Goal: Communication & Community: Connect with others

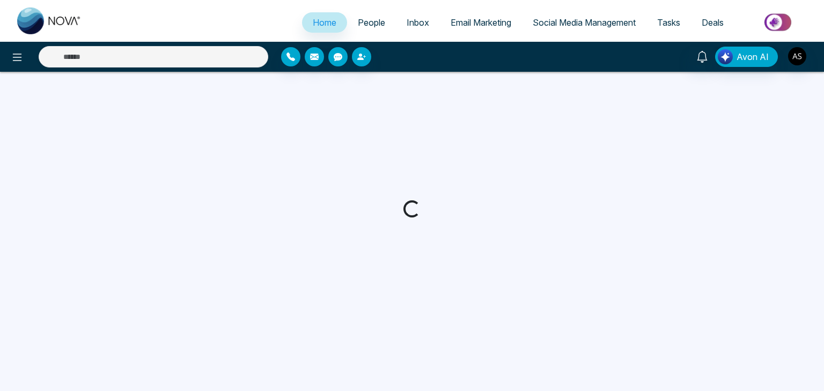
select select "*"
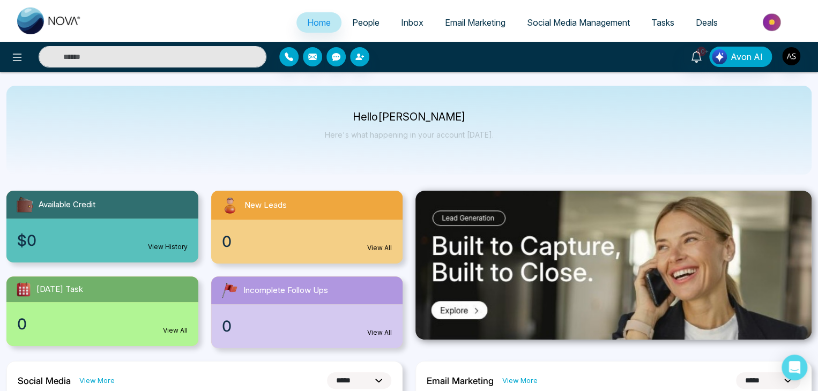
click at [359, 20] on span "People" at bounding box center [365, 22] width 27 height 11
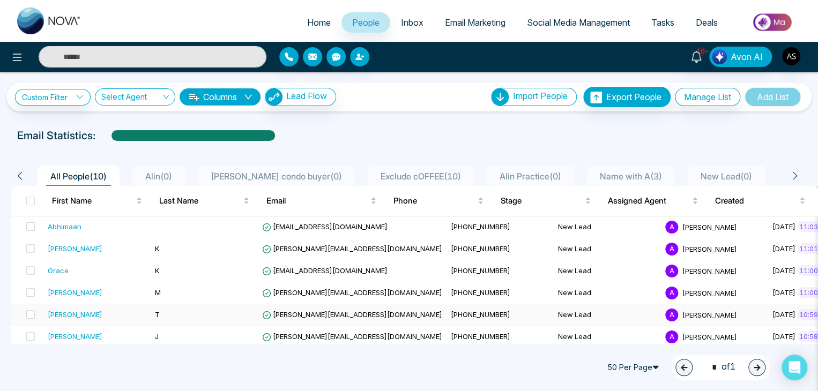
scroll to position [97, 0]
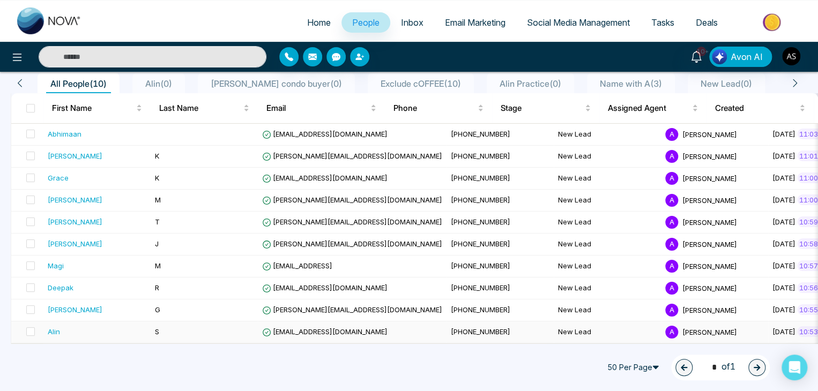
click at [179, 327] on td "S" at bounding box center [204, 333] width 107 height 22
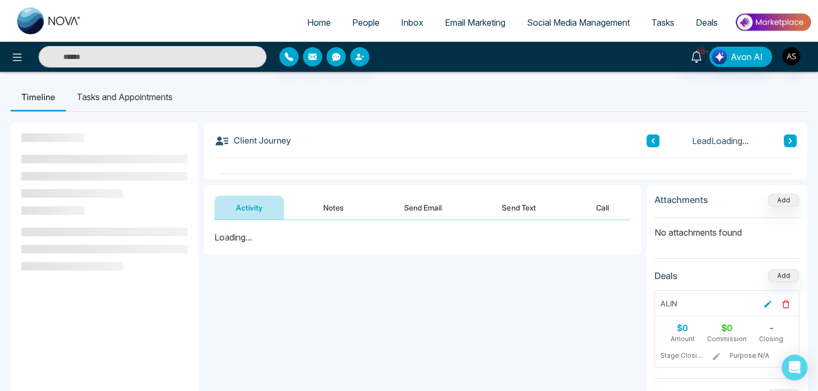
click at [607, 200] on div "**********" at bounding box center [506, 318] width 604 height 391
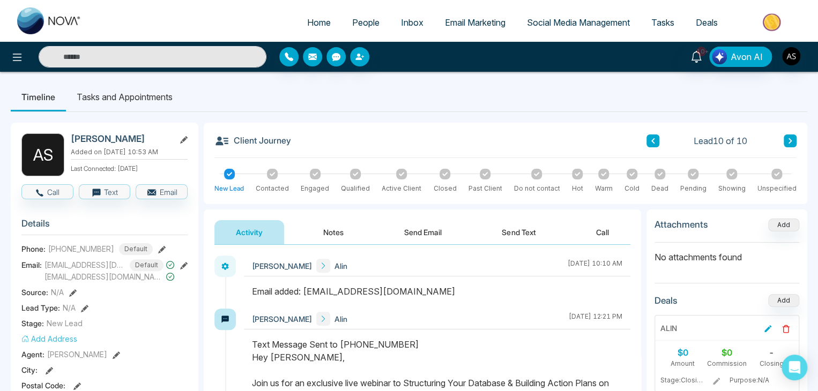
click at [622, 238] on button "Call" at bounding box center [603, 232] width 56 height 24
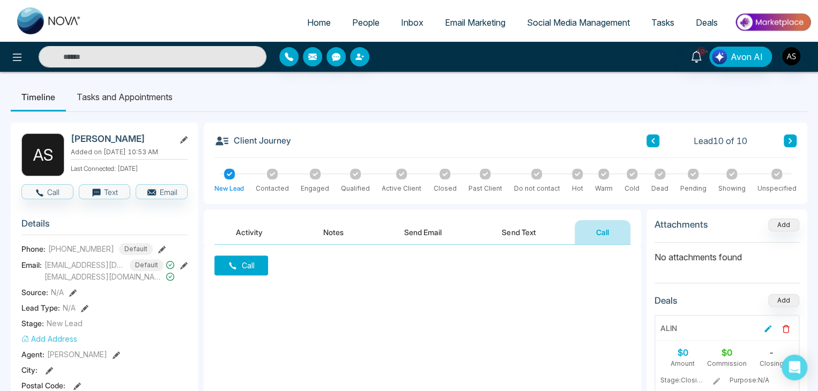
click at [236, 268] on icon at bounding box center [233, 266] width 8 height 8
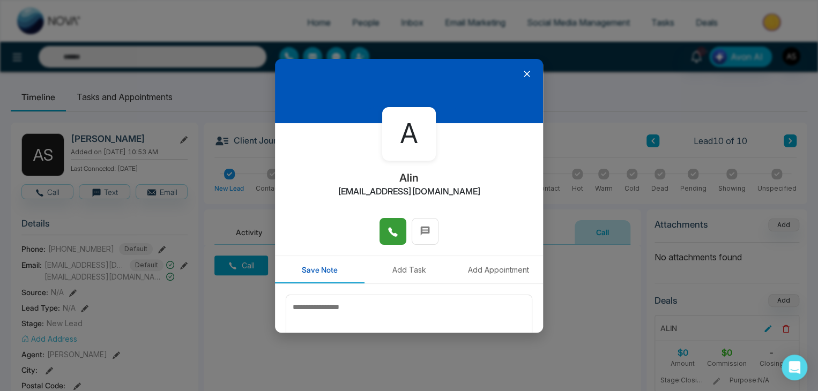
click at [382, 233] on button at bounding box center [393, 231] width 27 height 27
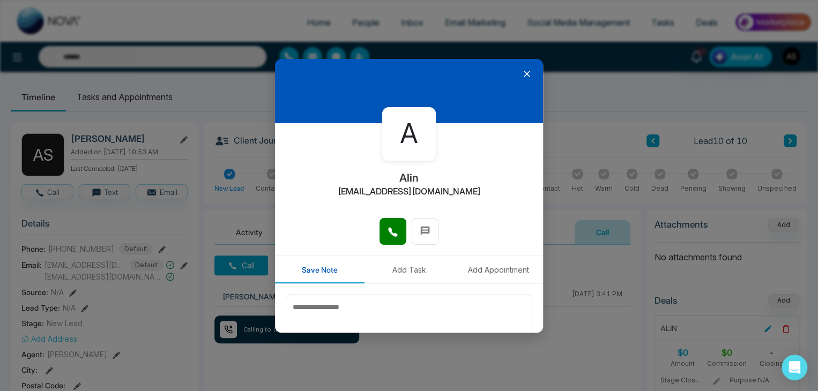
click at [522, 71] on icon at bounding box center [527, 74] width 11 height 11
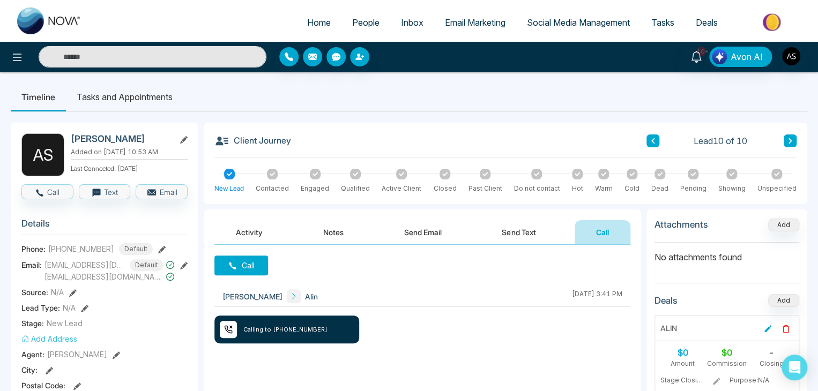
click at [515, 229] on button "Send Text" at bounding box center [518, 232] width 77 height 24
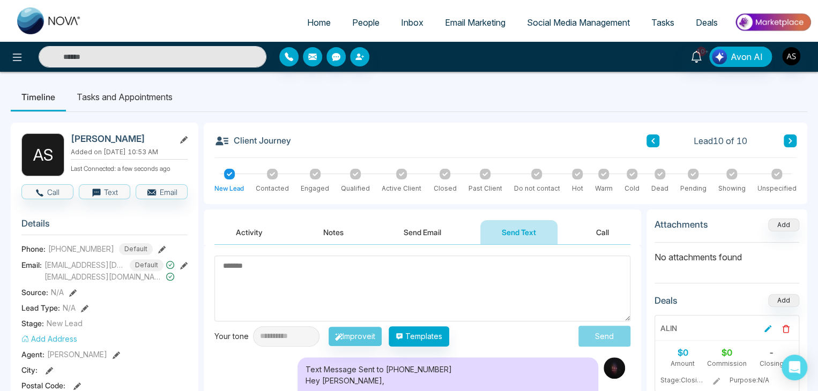
click at [232, 220] on button "Activity" at bounding box center [249, 232] width 70 height 24
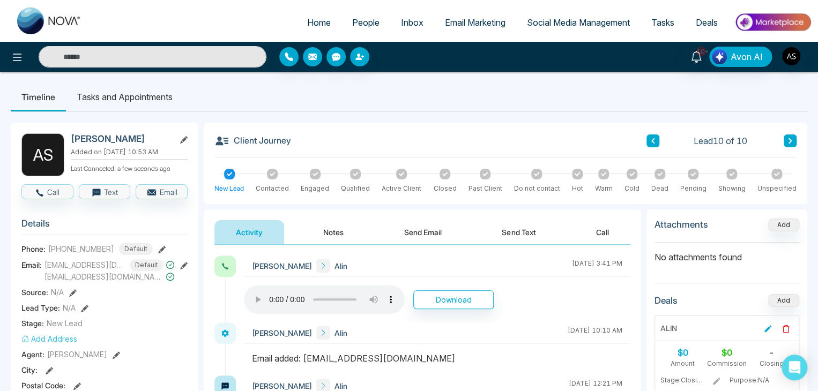
click at [320, 32] on link "Home" at bounding box center [319, 22] width 45 height 20
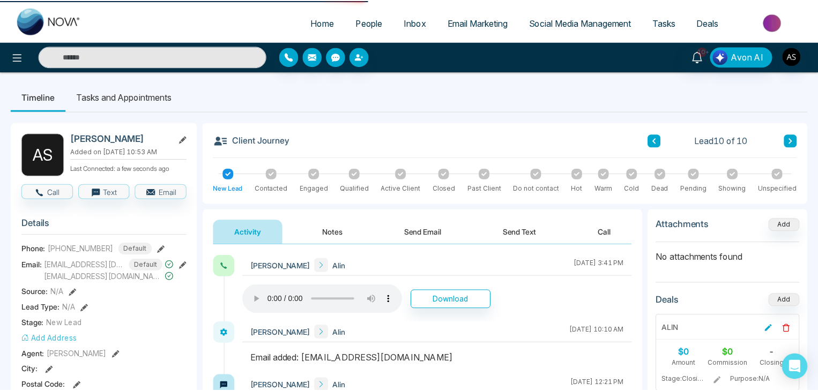
select select "*"
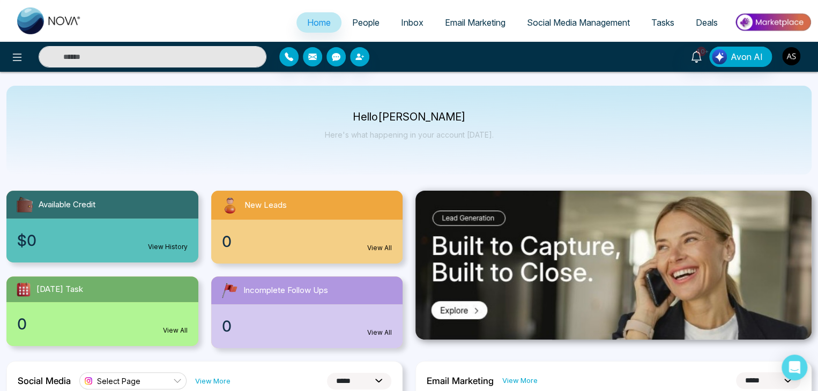
click at [793, 56] on img "button" at bounding box center [791, 56] width 18 height 18
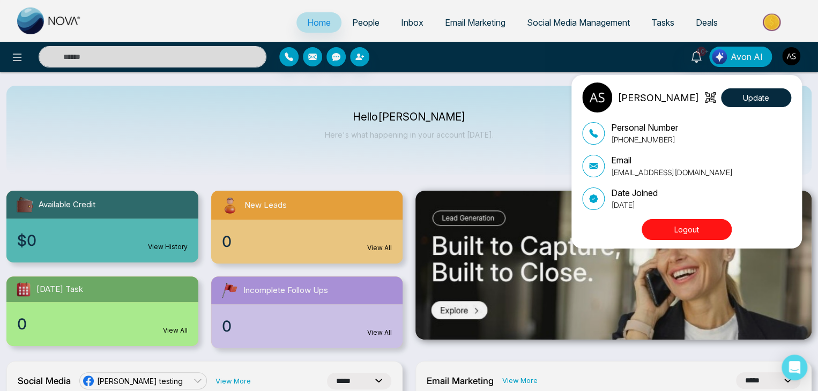
click at [678, 231] on button "Logout" at bounding box center [687, 229] width 90 height 21
